Goal: Transaction & Acquisition: Book appointment/travel/reservation

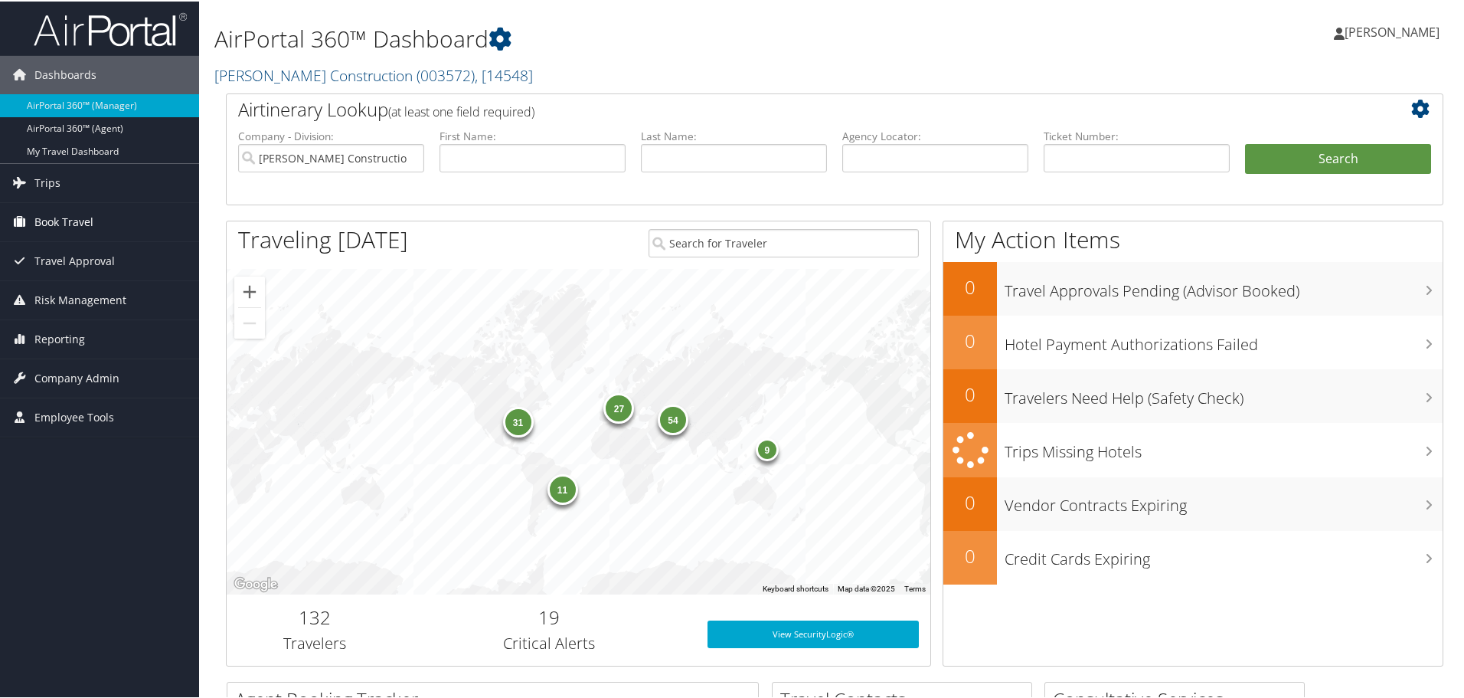
click at [65, 219] on span "Book Travel" at bounding box center [63, 220] width 59 height 38
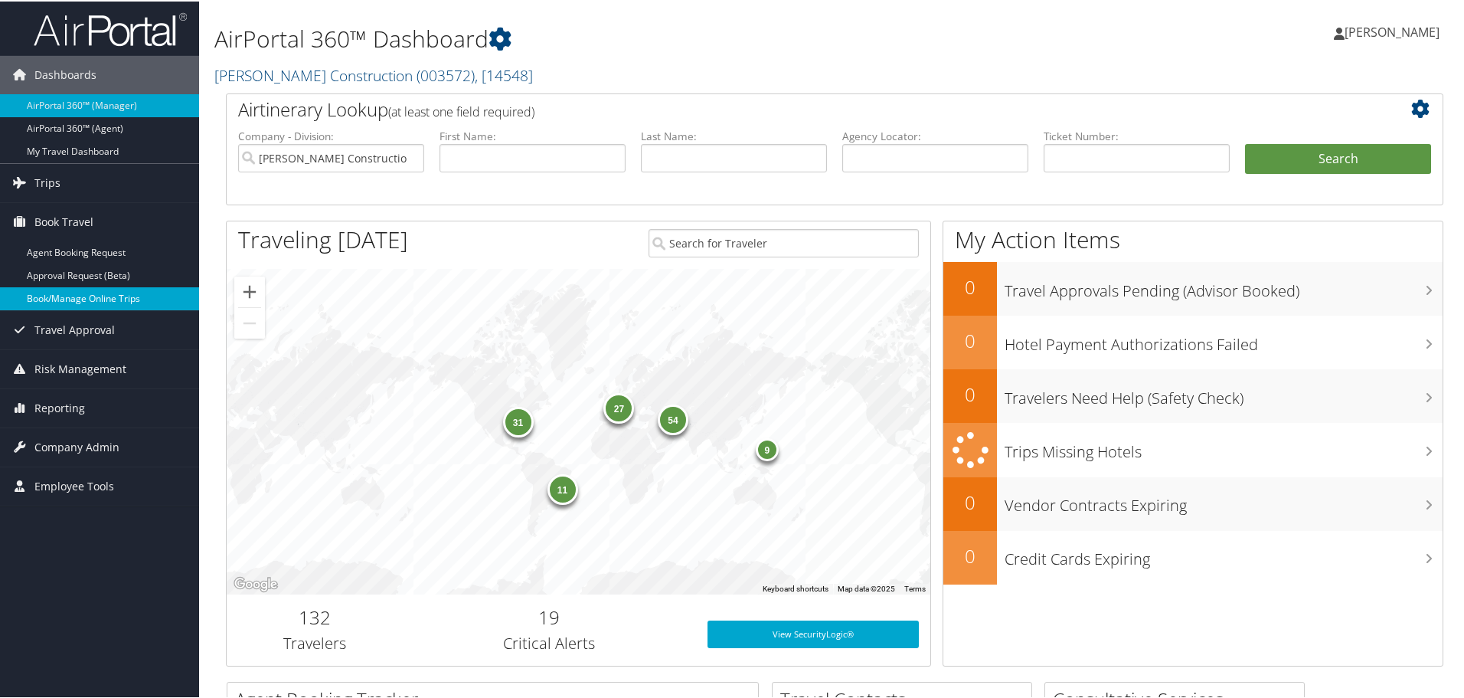
click at [71, 293] on link "Book/Manage Online Trips" at bounding box center [99, 297] width 199 height 23
